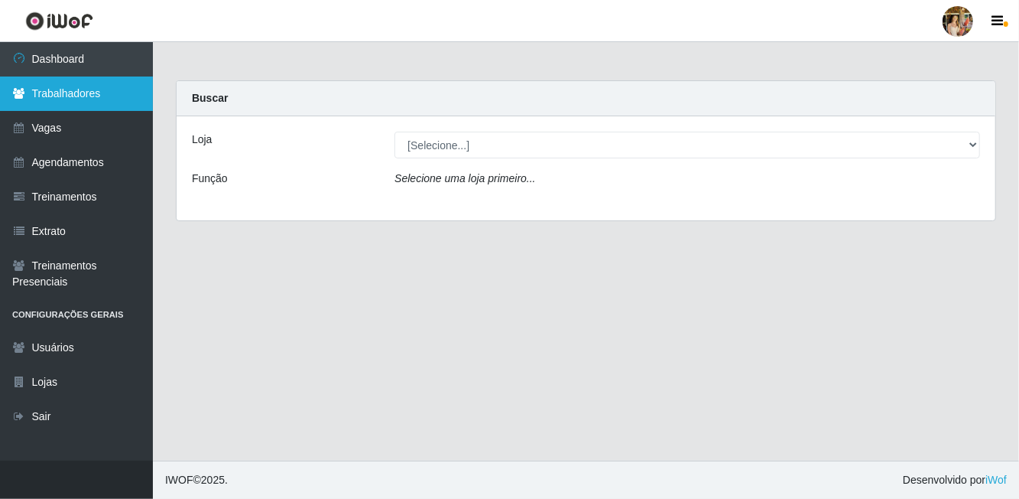
click at [80, 108] on link "Trabalhadores" at bounding box center [76, 93] width 153 height 34
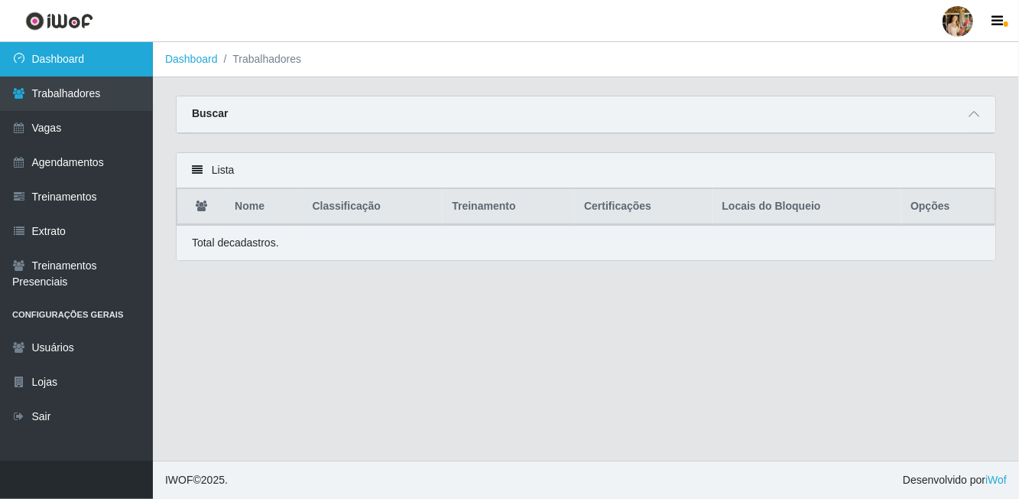
click at [72, 53] on link "Dashboard" at bounding box center [76, 59] width 153 height 34
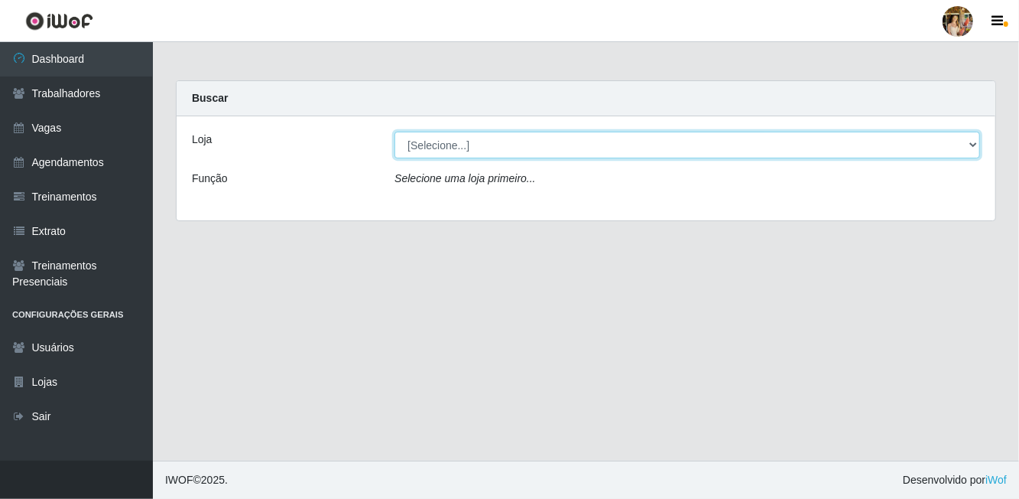
click at [466, 139] on select "[Selecione...] Atacado Vem - [GEOGRAPHIC_DATA] 30 Laranjeiras Velha Atacado Vem…" at bounding box center [688, 145] width 586 height 27
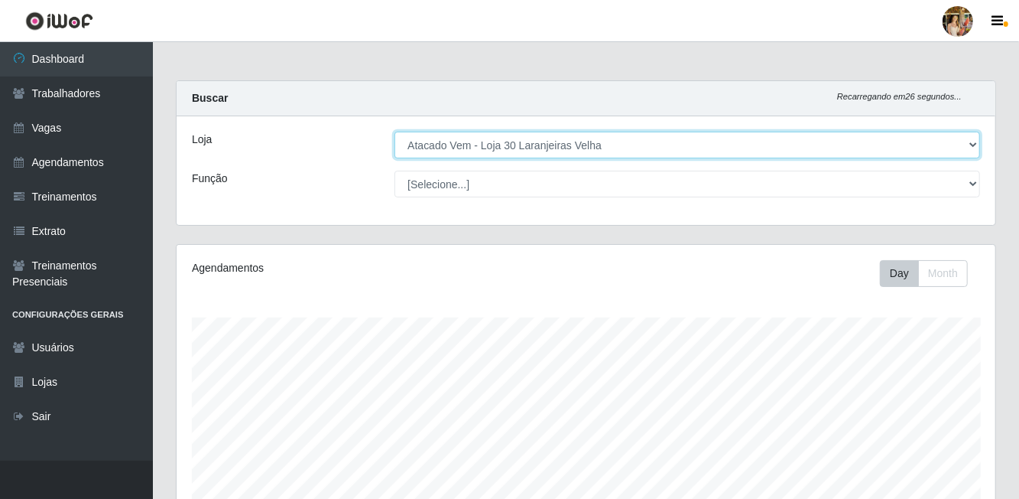
click at [481, 151] on select "[Selecione...] Atacado Vem - [GEOGRAPHIC_DATA] 30 Laranjeiras Velha Atacado Vem…" at bounding box center [688, 145] width 586 height 27
click at [455, 133] on select "[Selecione...] Atacado Vem - [GEOGRAPHIC_DATA] 30 Laranjeiras Velha Atacado Vem…" at bounding box center [688, 145] width 586 height 27
click at [453, 141] on select "[Selecione...] Atacado Vem - [GEOGRAPHIC_DATA] 30 Laranjeiras Velha Atacado Vem…" at bounding box center [688, 145] width 586 height 27
click at [456, 142] on select "[Selecione...] Atacado Vem - [GEOGRAPHIC_DATA] 30 Laranjeiras Velha Atacado Vem…" at bounding box center [688, 145] width 586 height 27
click at [451, 151] on select "[Selecione...] Atacado Vem - [GEOGRAPHIC_DATA] 30 Laranjeiras Velha Atacado Vem…" at bounding box center [688, 145] width 586 height 27
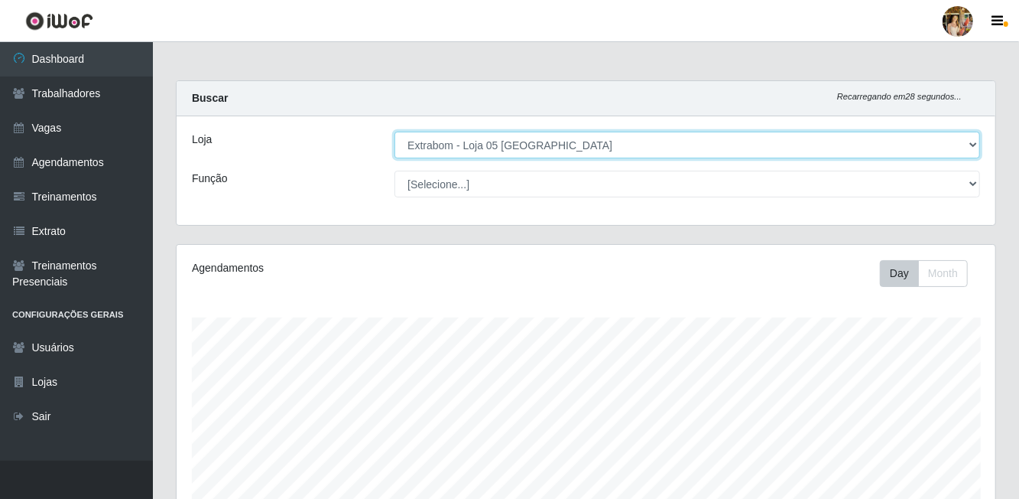
click at [444, 144] on select "[Selecione...] Atacado Vem - [GEOGRAPHIC_DATA] 30 Laranjeiras Velha Atacado Vem…" at bounding box center [688, 145] width 586 height 27
click at [444, 147] on select "[Selecione...] Atacado Vem - [GEOGRAPHIC_DATA] 30 Laranjeiras Velha Atacado Vem…" at bounding box center [688, 145] width 586 height 27
click at [448, 144] on select "[Selecione...] Atacado Vem - [GEOGRAPHIC_DATA] 30 Laranjeiras Velha Atacado Vem…" at bounding box center [688, 145] width 586 height 27
select select "470"
